Goal: Task Accomplishment & Management: Manage account settings

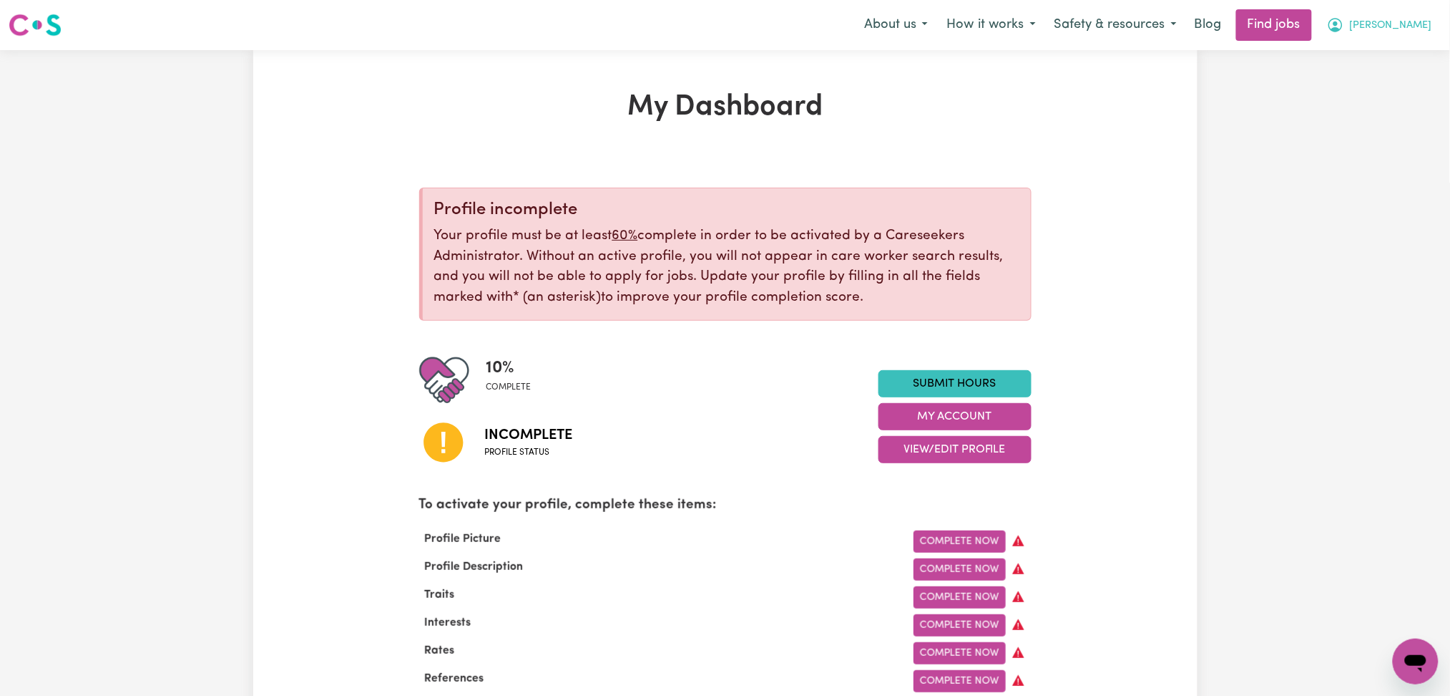
click at [1395, 14] on button "[PERSON_NAME]" at bounding box center [1380, 25] width 124 height 30
click at [1395, 26] on button "[PERSON_NAME]" at bounding box center [1380, 25] width 124 height 30
click at [1345, 26] on icon "My Account" at bounding box center [1335, 24] width 17 height 17
click at [1380, 101] on link "Logout" at bounding box center [1384, 109] width 113 height 27
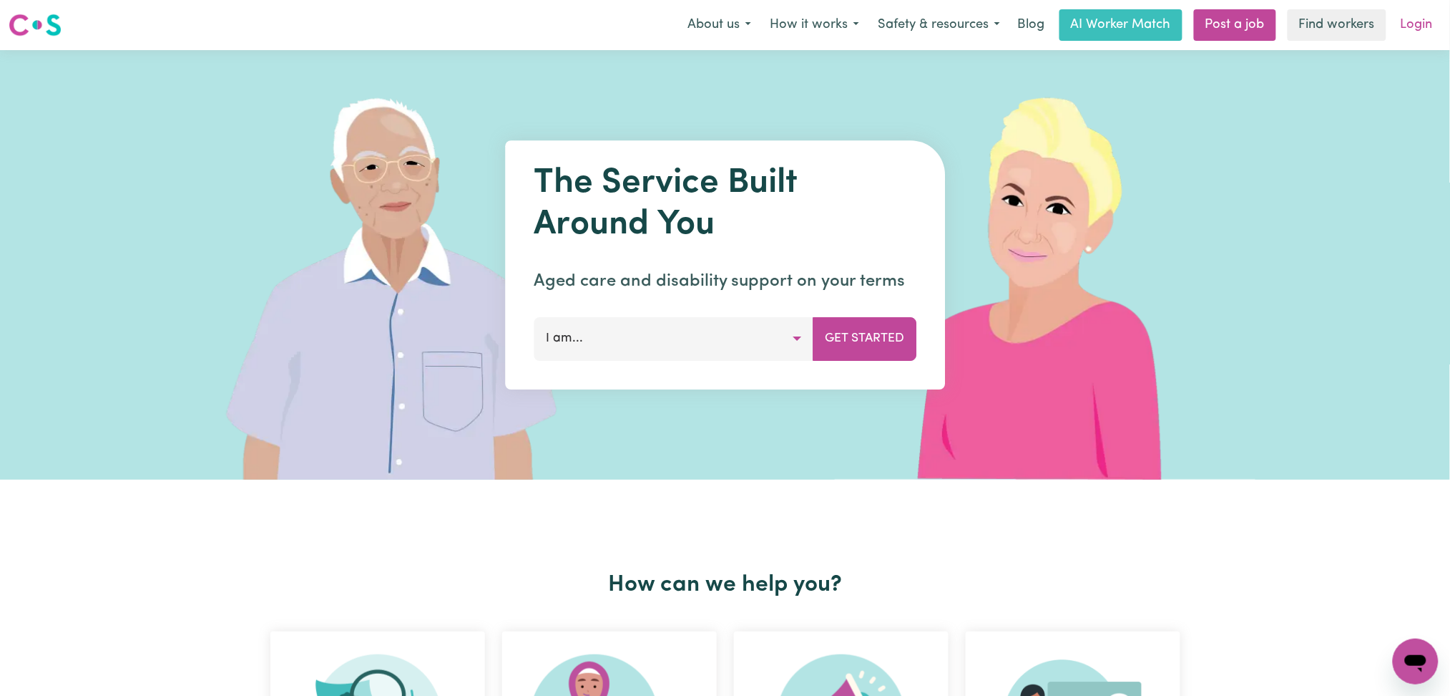
click at [1411, 23] on link "Login" at bounding box center [1416, 24] width 49 height 31
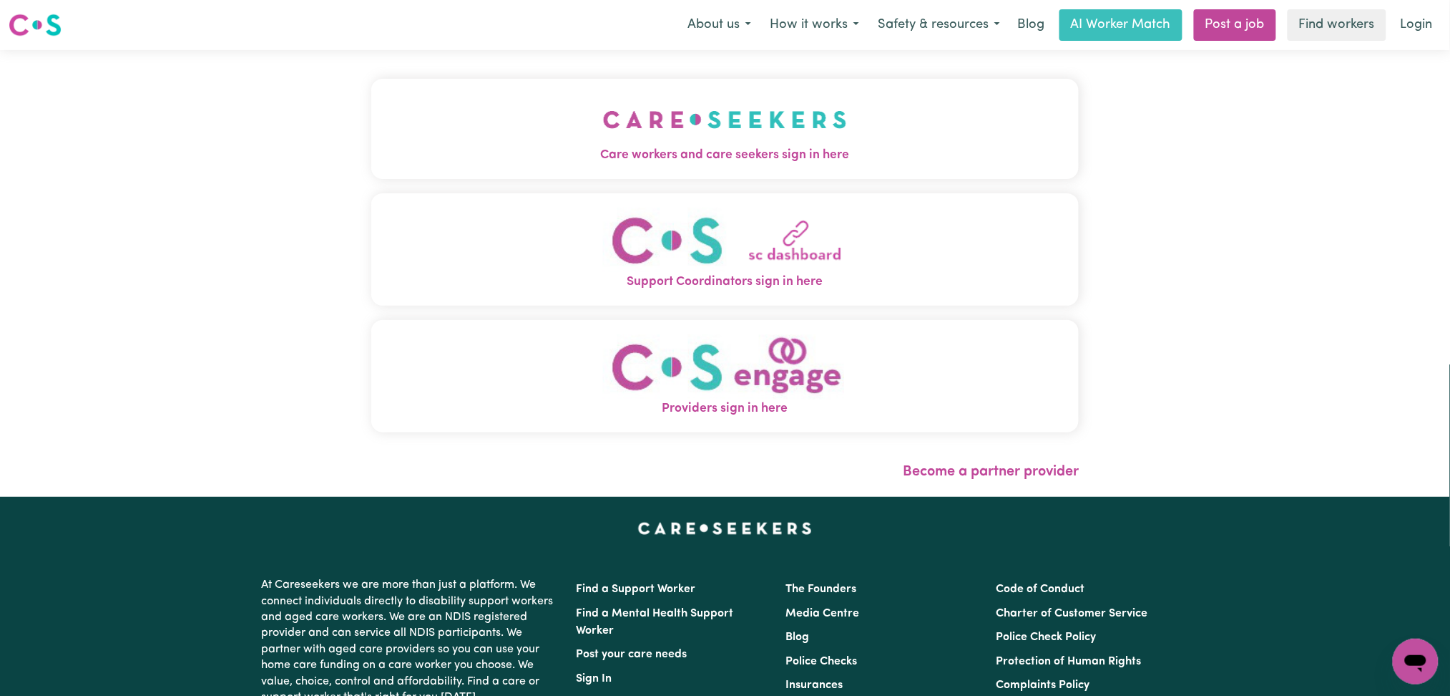
click at [384, 175] on button "Care workers and care seekers sign in here" at bounding box center [725, 129] width 708 height 100
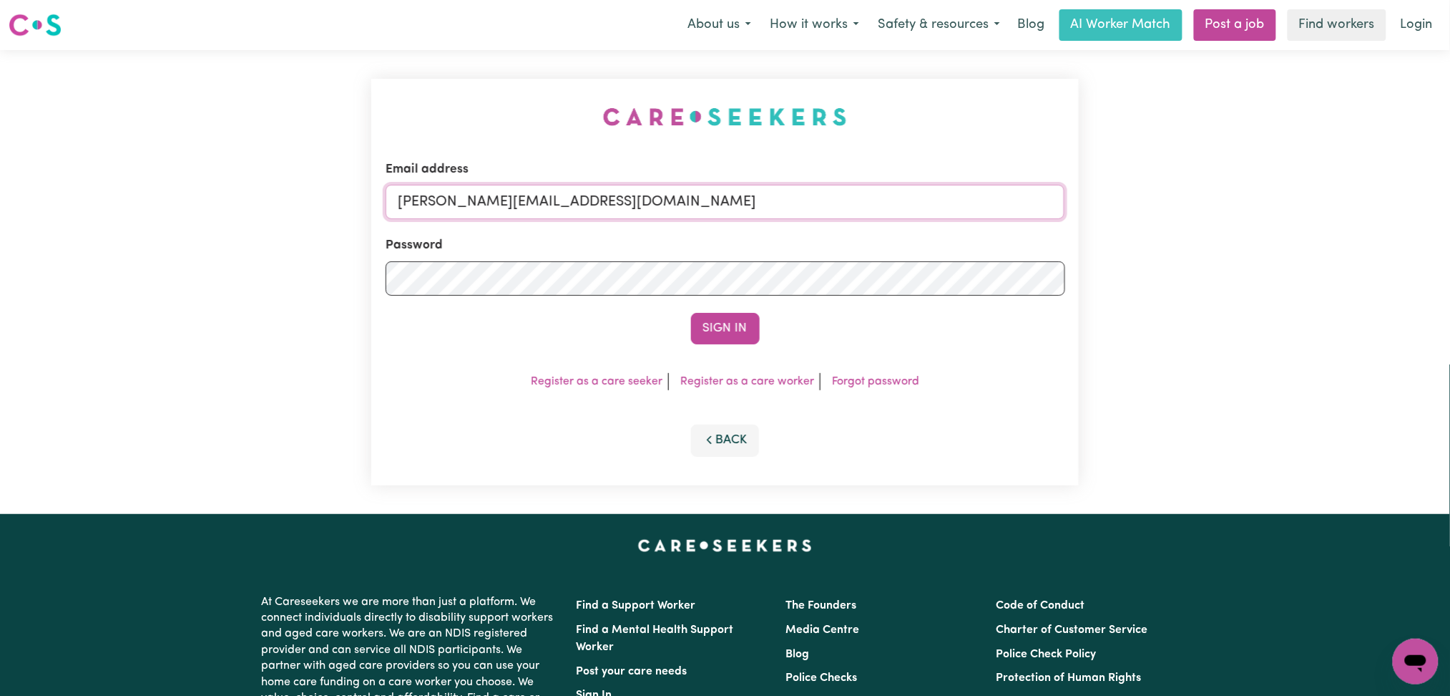
click at [517, 202] on input "[PERSON_NAME][EMAIL_ADDRESS][DOMAIN_NAME]" at bounding box center [726, 202] width 680 height 34
drag, startPoint x: 470, startPoint y: 193, endPoint x: 862, endPoint y: 193, distance: 392.1
click at [862, 193] on input "Superuser~[EMAIL_ADDRESS][DOMAIN_NAME]" at bounding box center [726, 202] width 680 height 34
type input "Superuser~[EMAIL_ADDRESS][DOMAIN_NAME]"
click at [723, 320] on button "Sign In" at bounding box center [725, 328] width 69 height 31
